Goal: Find contact information: Find contact information

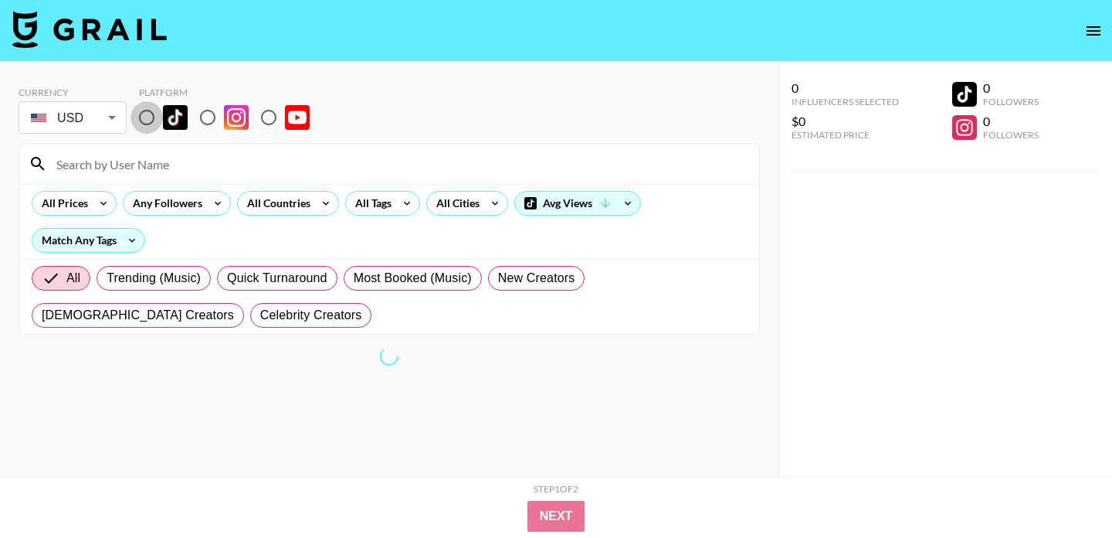
click at [142, 114] on input "radio" at bounding box center [147, 117] width 32 height 32
radio input "true"
click at [133, 161] on input at bounding box center [398, 163] width 703 height 25
click at [81, 165] on input at bounding box center [398, 163] width 703 height 25
click at [148, 118] on input "radio" at bounding box center [147, 117] width 32 height 32
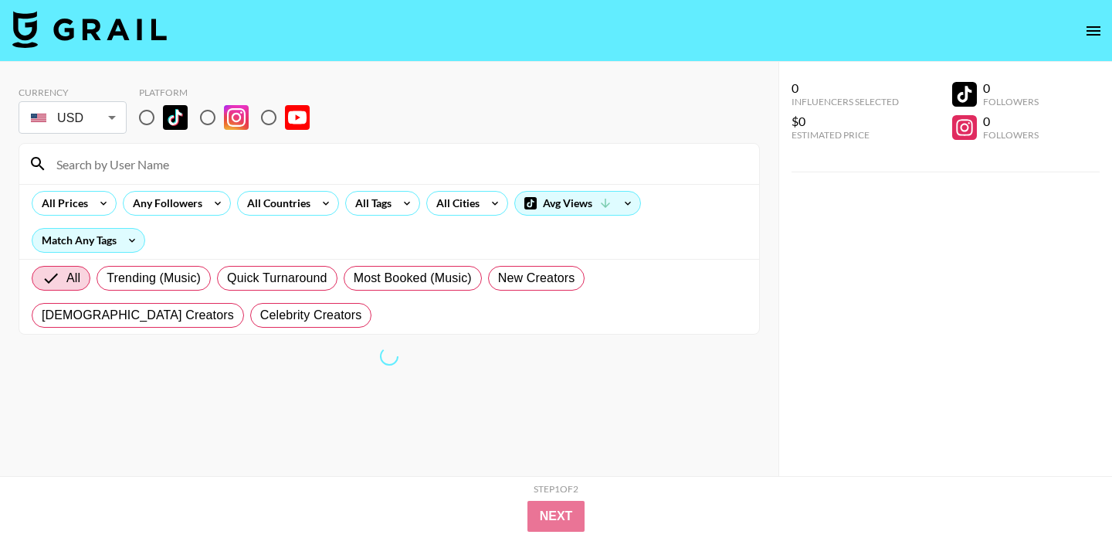
radio input "true"
click at [145, 116] on input "radio" at bounding box center [147, 117] width 32 height 32
click at [148, 122] on input "radio" at bounding box center [147, 117] width 32 height 32
radio input "true"
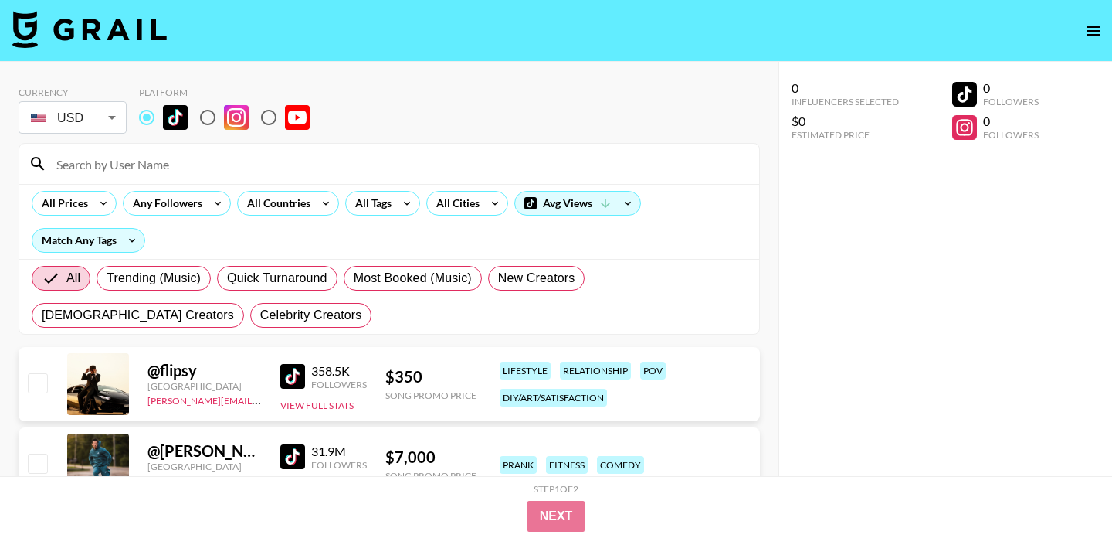
click at [148, 162] on input at bounding box center [398, 163] width 703 height 25
paste input "seraahr"
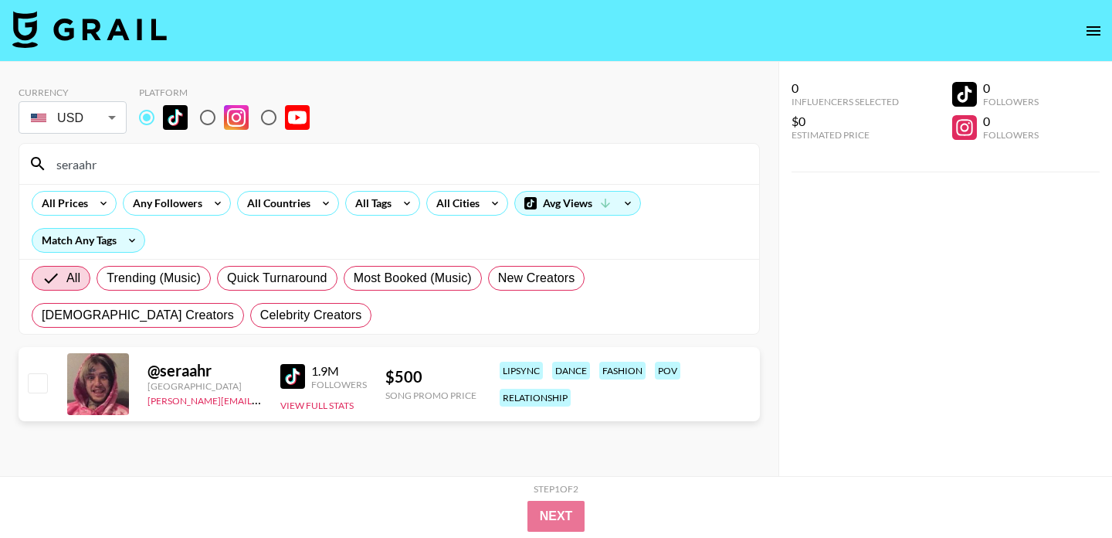
type input "seraahr"
drag, startPoint x: 239, startPoint y: 381, endPoint x: 218, endPoint y: 400, distance: 29.0
click at [218, 400] on div "@ seraahr Italy amanda.johnsson@grail-talent.com" at bounding box center [205, 384] width 114 height 46
copy div "amanda.johnsson"
